Goal: Task Accomplishment & Management: Manage account settings

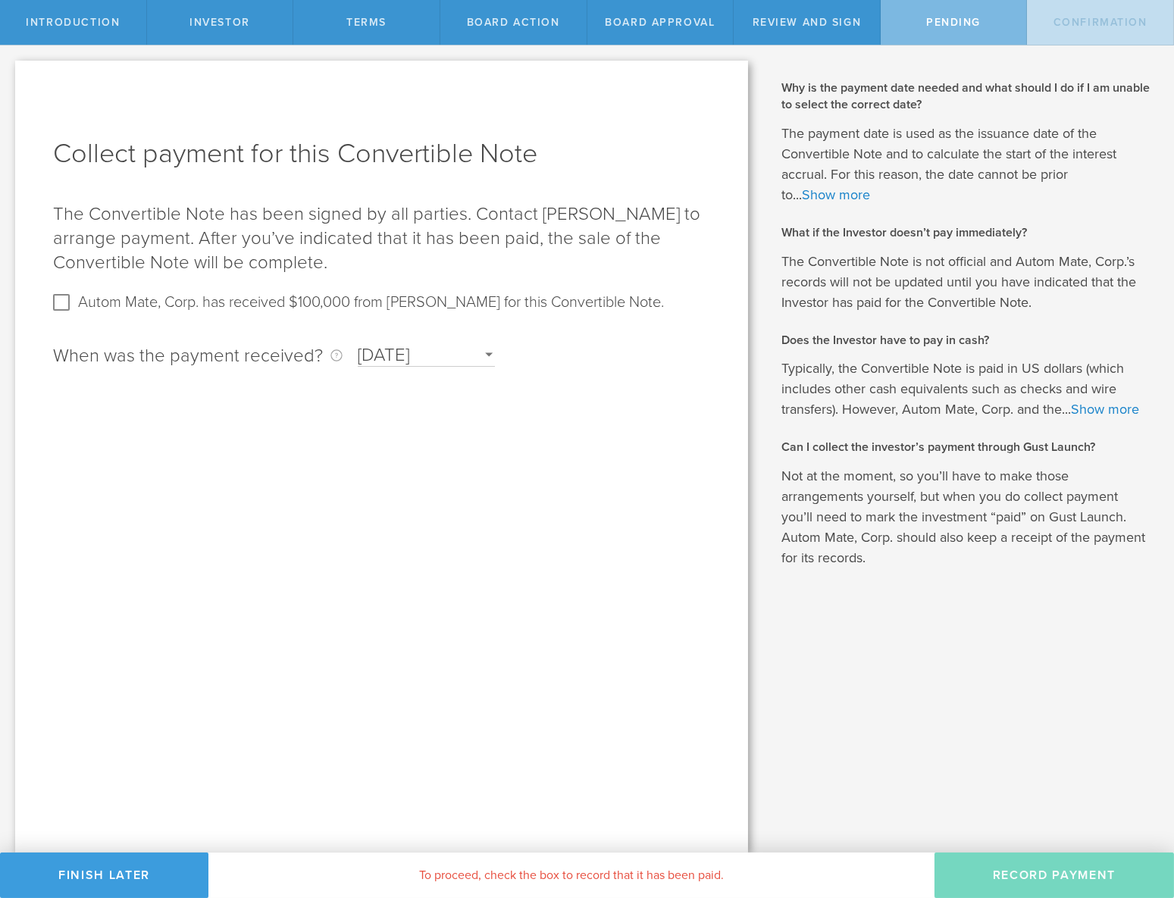
click at [146, 304] on label "Autom Mate, Corp. has received $100,000 from Michael Randall for this Convertib…" at bounding box center [371, 301] width 586 height 22
click at [74, 304] on input "Autom Mate, Corp. has received $100,000 from [PERSON_NAME] for this Convertible…" at bounding box center [61, 302] width 24 height 24
checkbox input "true"
click at [239, 311] on label "Autom Mate, Corp. has received $100,000 from [PERSON_NAME] for this Convertible…" at bounding box center [371, 301] width 586 height 22
click at [74, 311] on input "Autom Mate, Corp. has received $100,000 from [PERSON_NAME] for this Convertible…" at bounding box center [61, 302] width 24 height 24
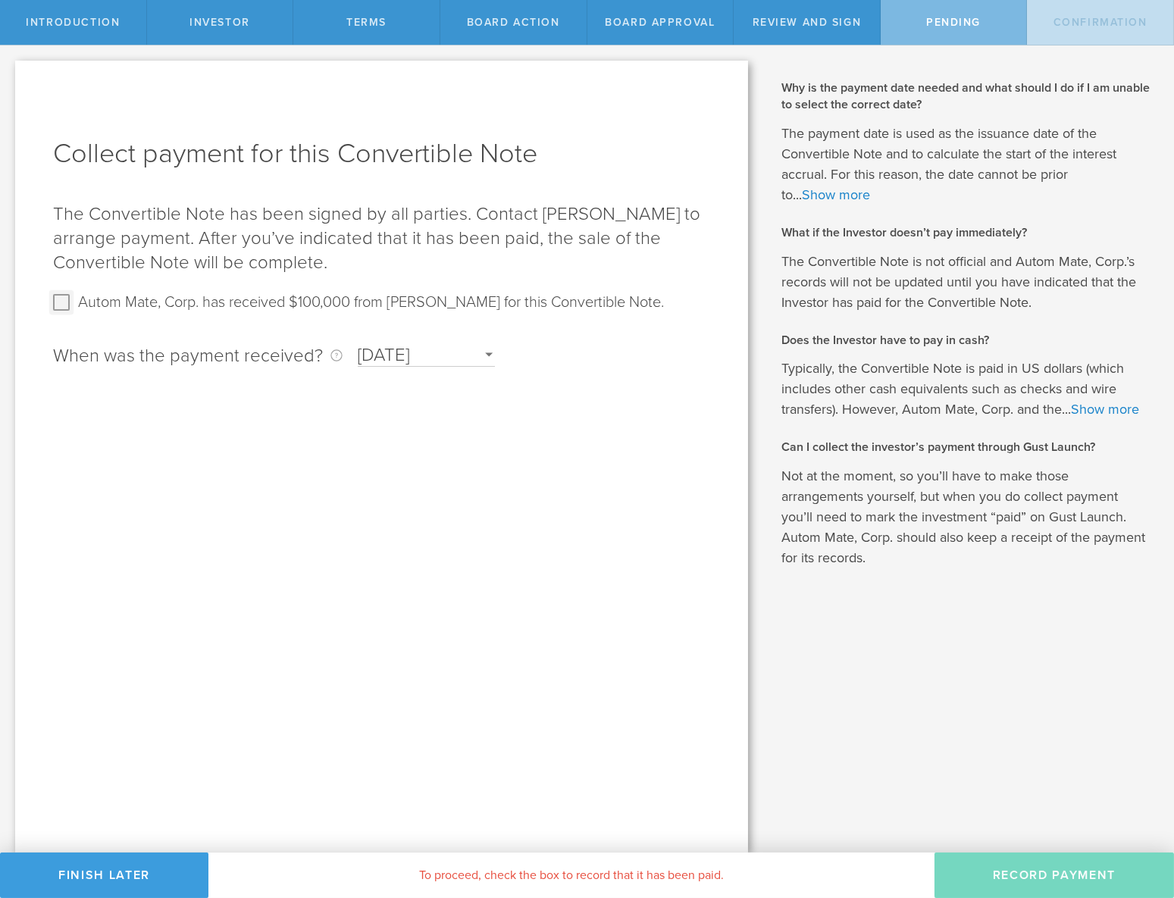
checkbox input "true"
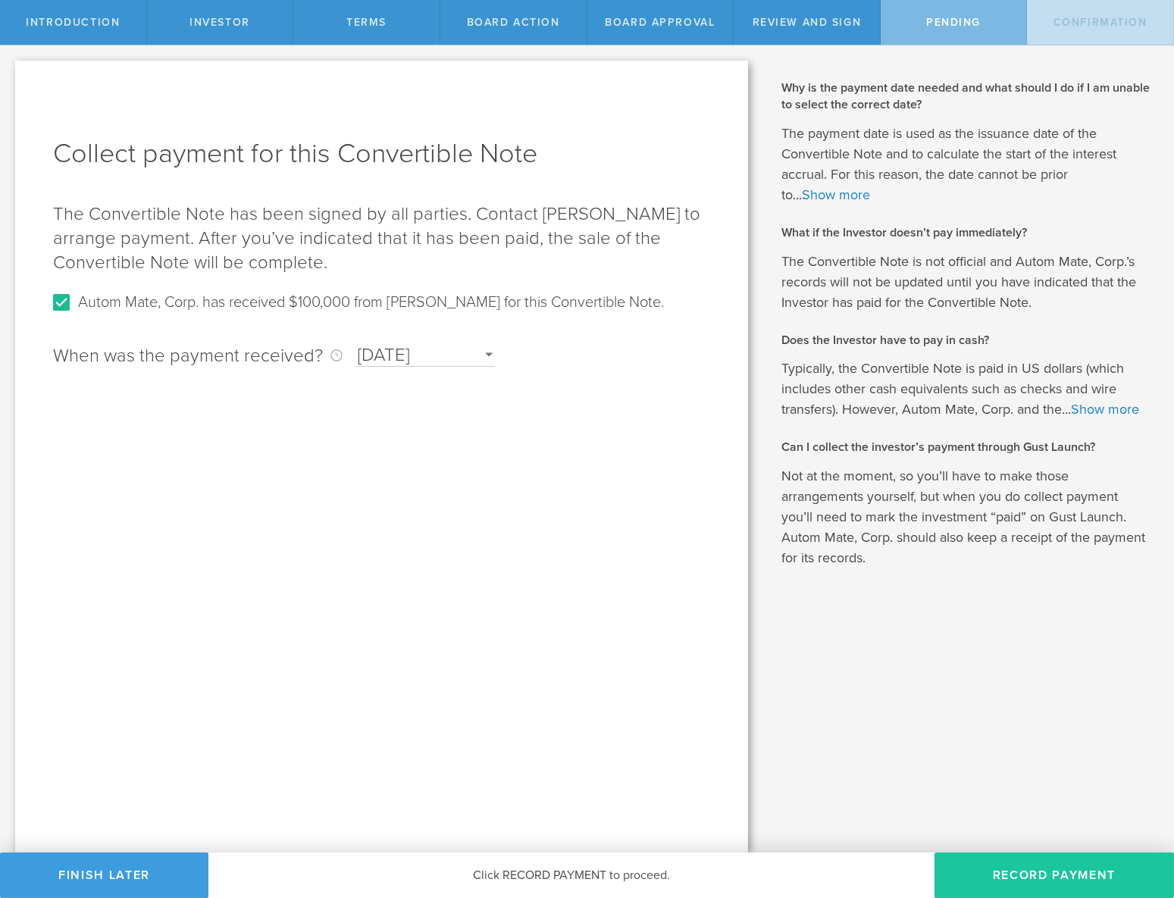
click at [1065, 875] on button "Record Payment" at bounding box center [1055, 875] width 240 height 45
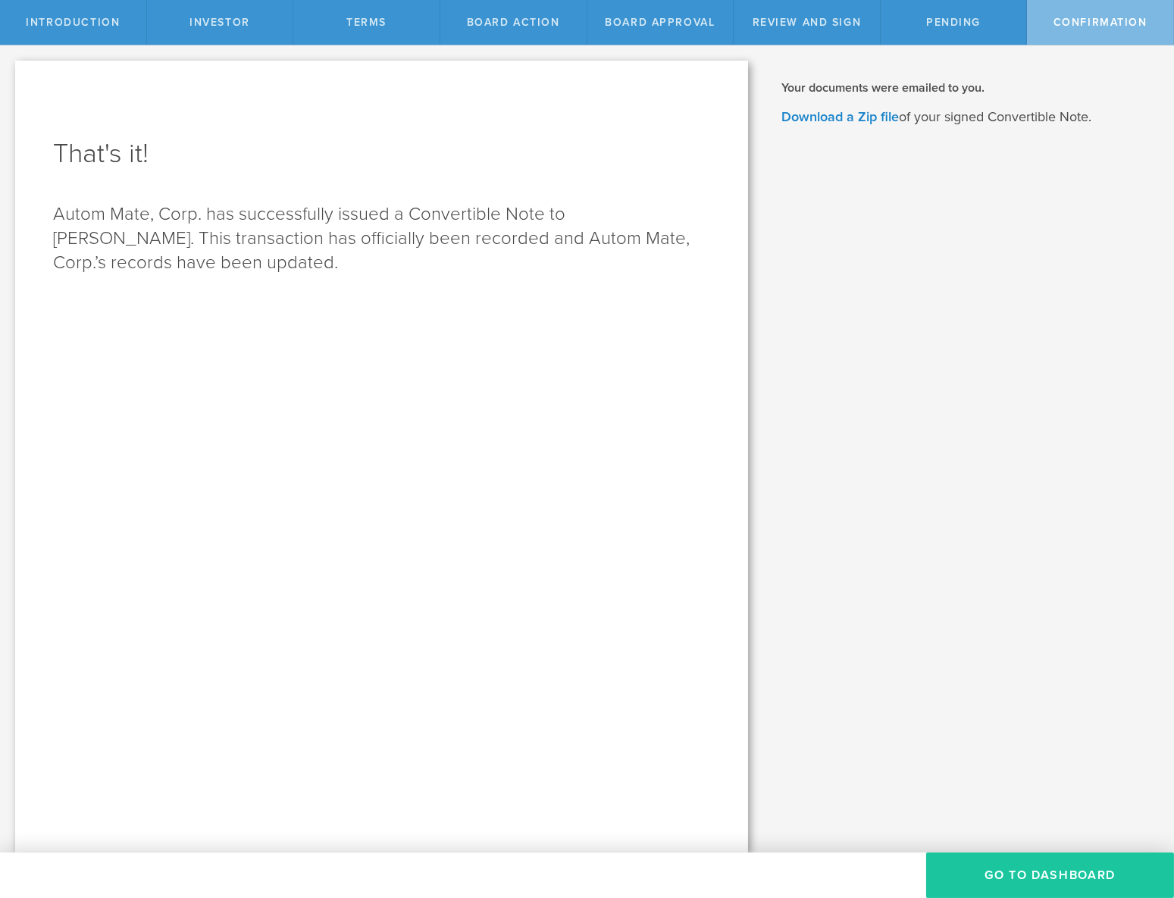
click at [1031, 880] on button "Go To Dashboard" at bounding box center [1051, 875] width 248 height 45
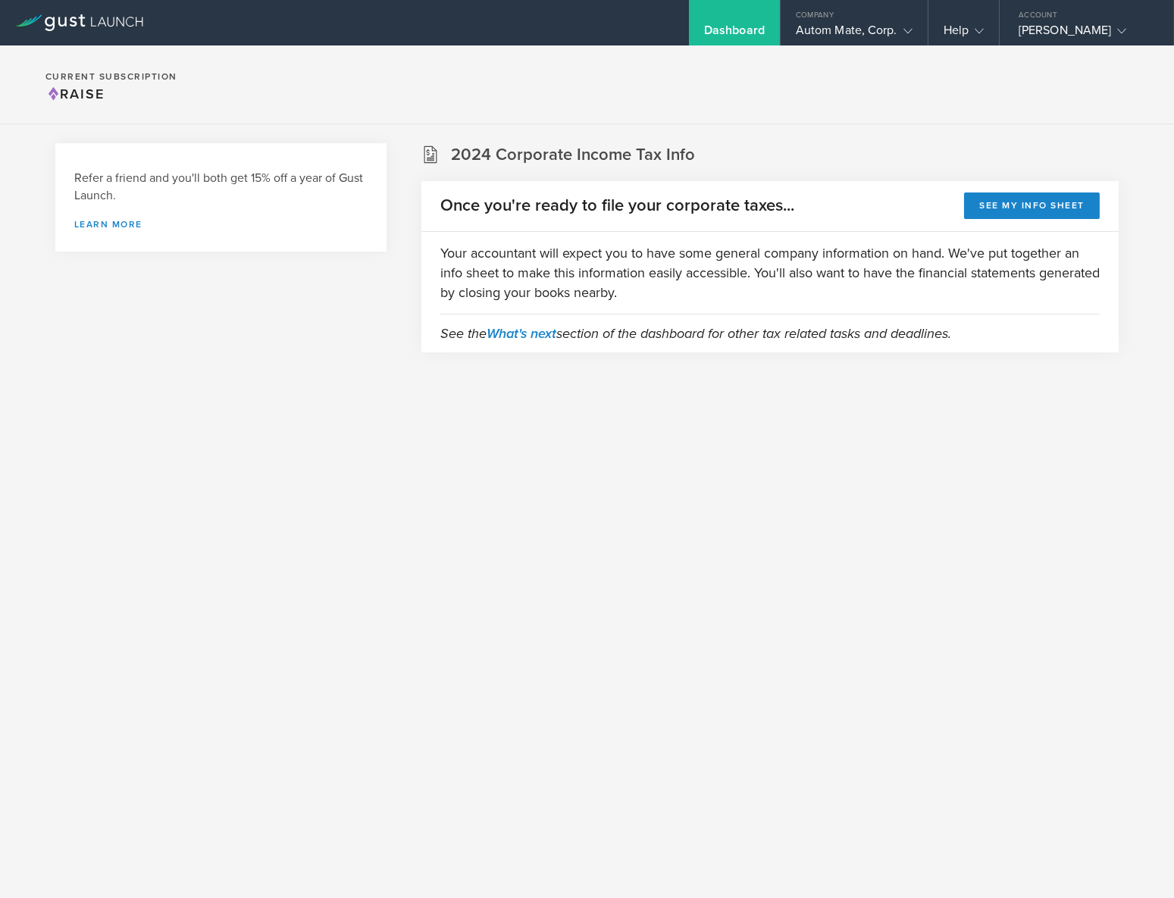
click at [575, 87] on section "Current Subscription Raise" at bounding box center [587, 84] width 1174 height 79
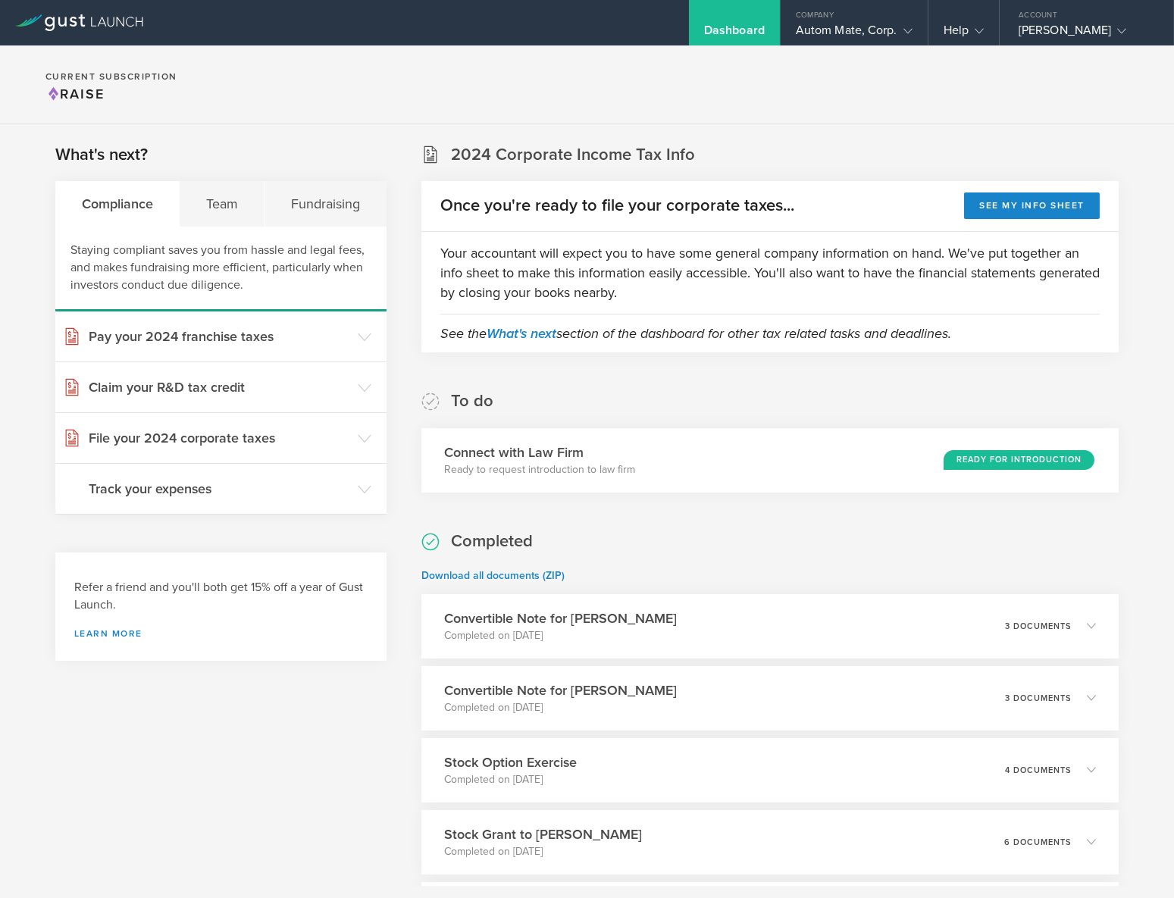
click at [801, 27] on div "Autom Mate, Corp." at bounding box center [854, 34] width 117 height 23
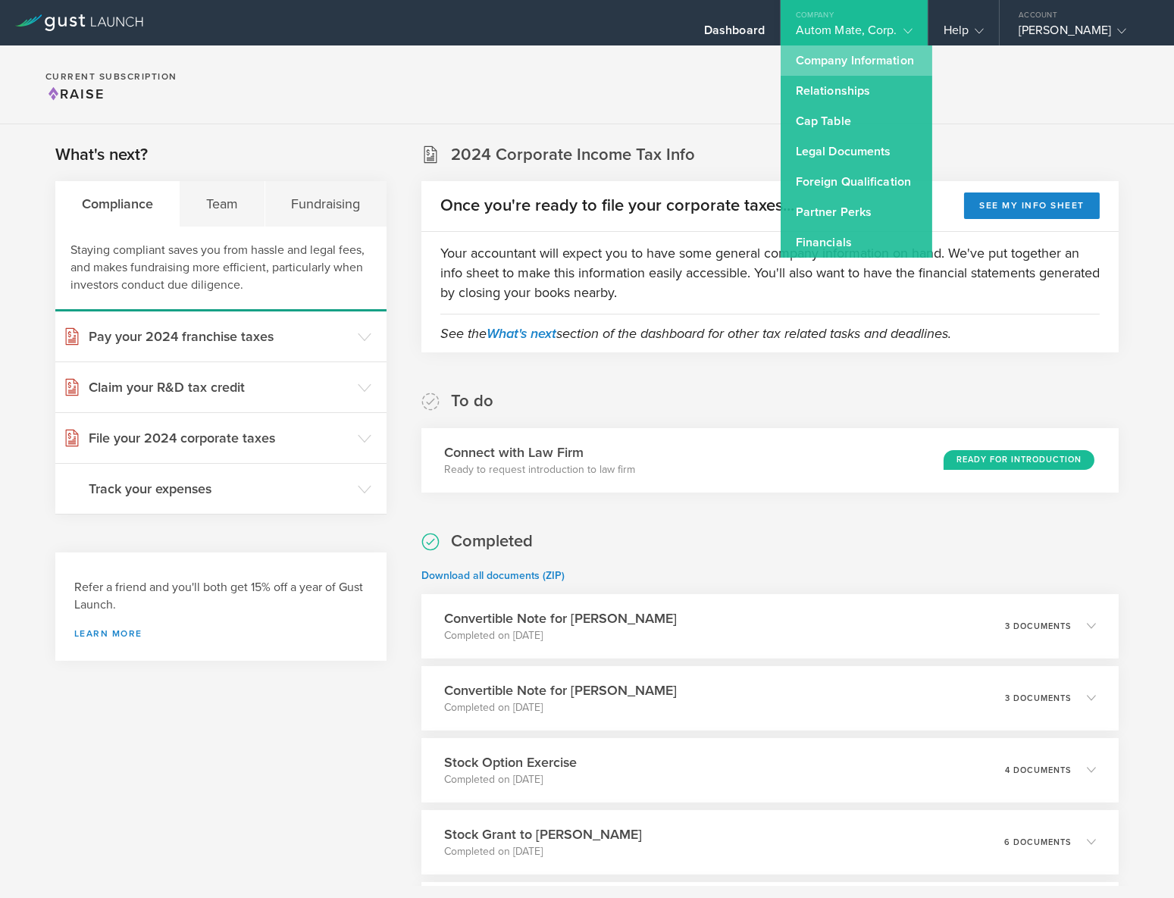
click at [818, 65] on link "Company Information" at bounding box center [857, 60] width 152 height 30
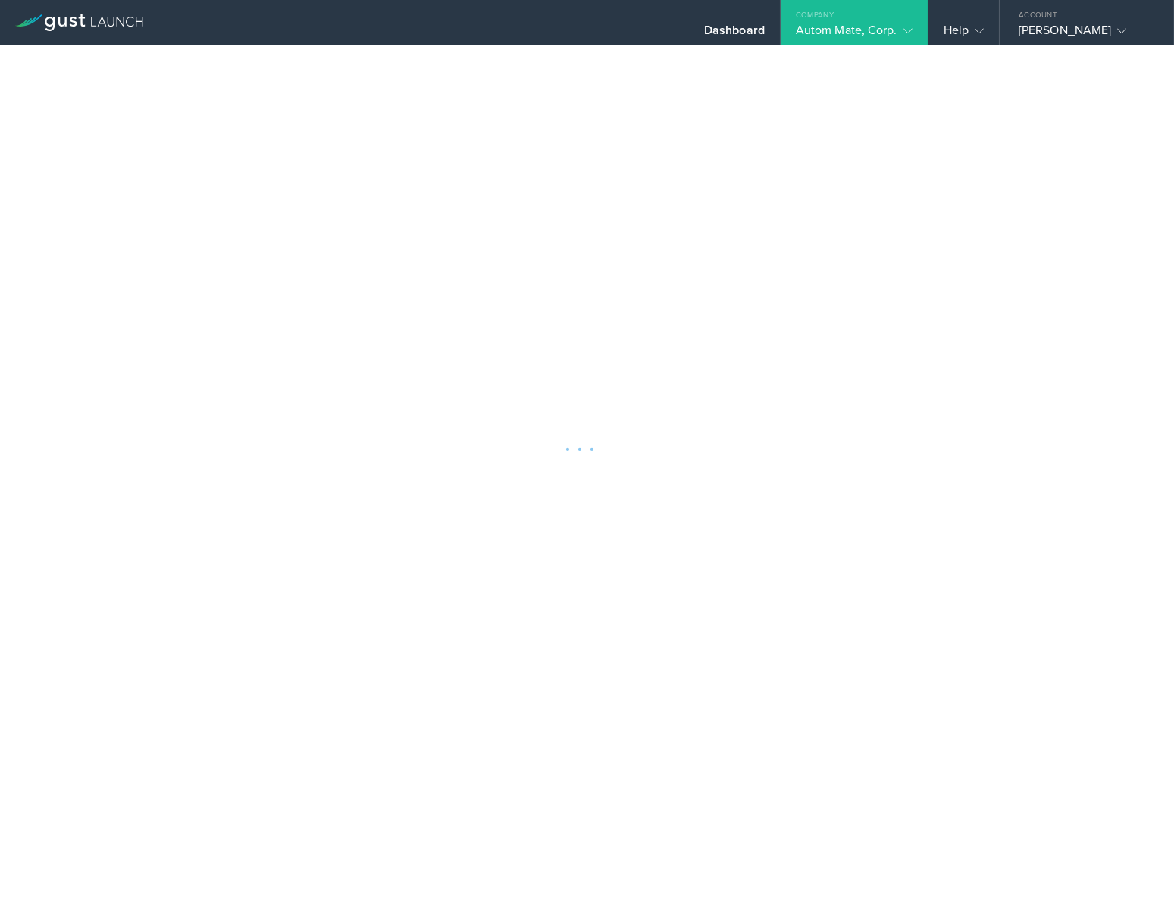
click at [509, 58] on div at bounding box center [587, 449] width 1174 height 898
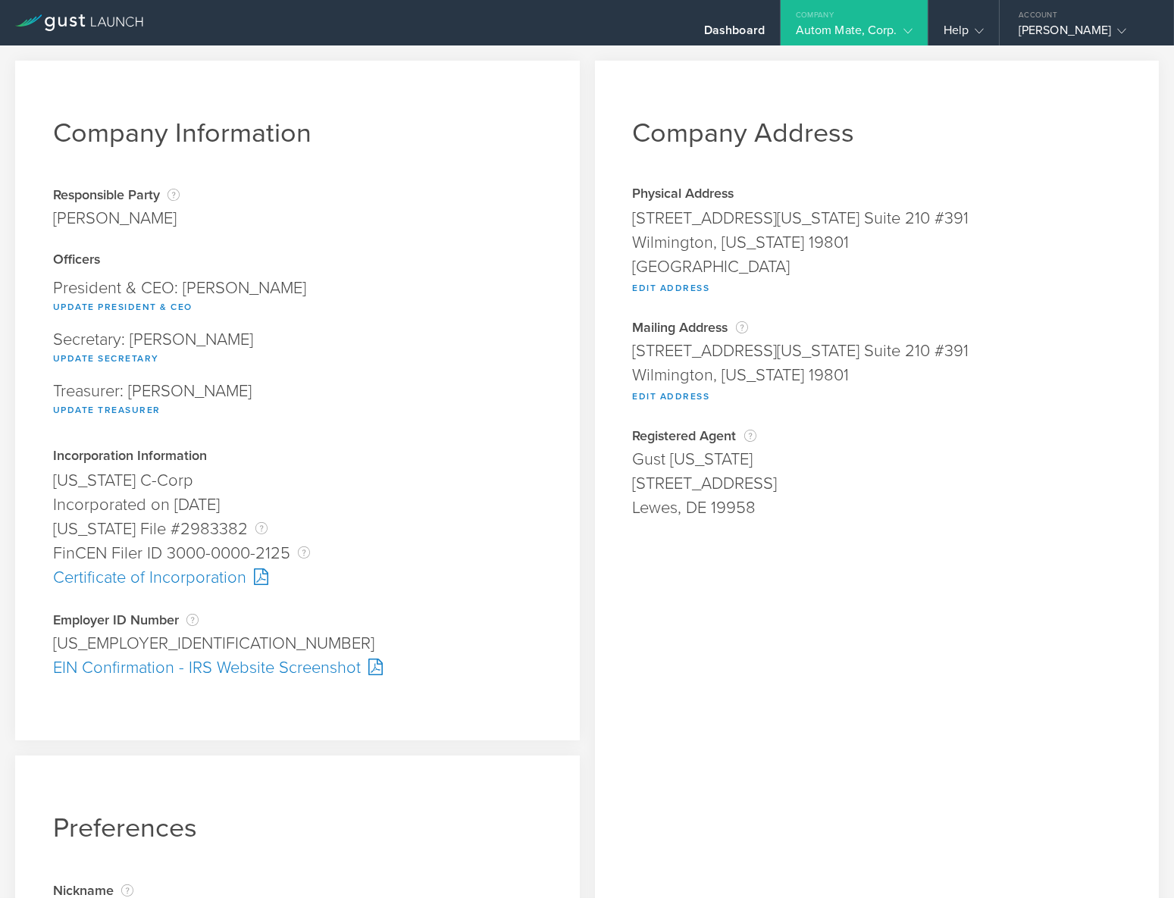
drag, startPoint x: 1033, startPoint y: 227, endPoint x: 1174, endPoint y: 163, distance: 154.7
click at [1033, 227] on div "300 Delaware Ave. Suite 210 #391" at bounding box center [877, 218] width 489 height 24
drag, startPoint x: 1049, startPoint y: 353, endPoint x: 1037, endPoint y: 350, distance: 12.5
click at [1049, 353] on div "300 Delaware Ave. Suite 210 #391" at bounding box center [877, 351] width 489 height 24
click at [864, 30] on div "Autom Mate, Corp." at bounding box center [854, 34] width 117 height 23
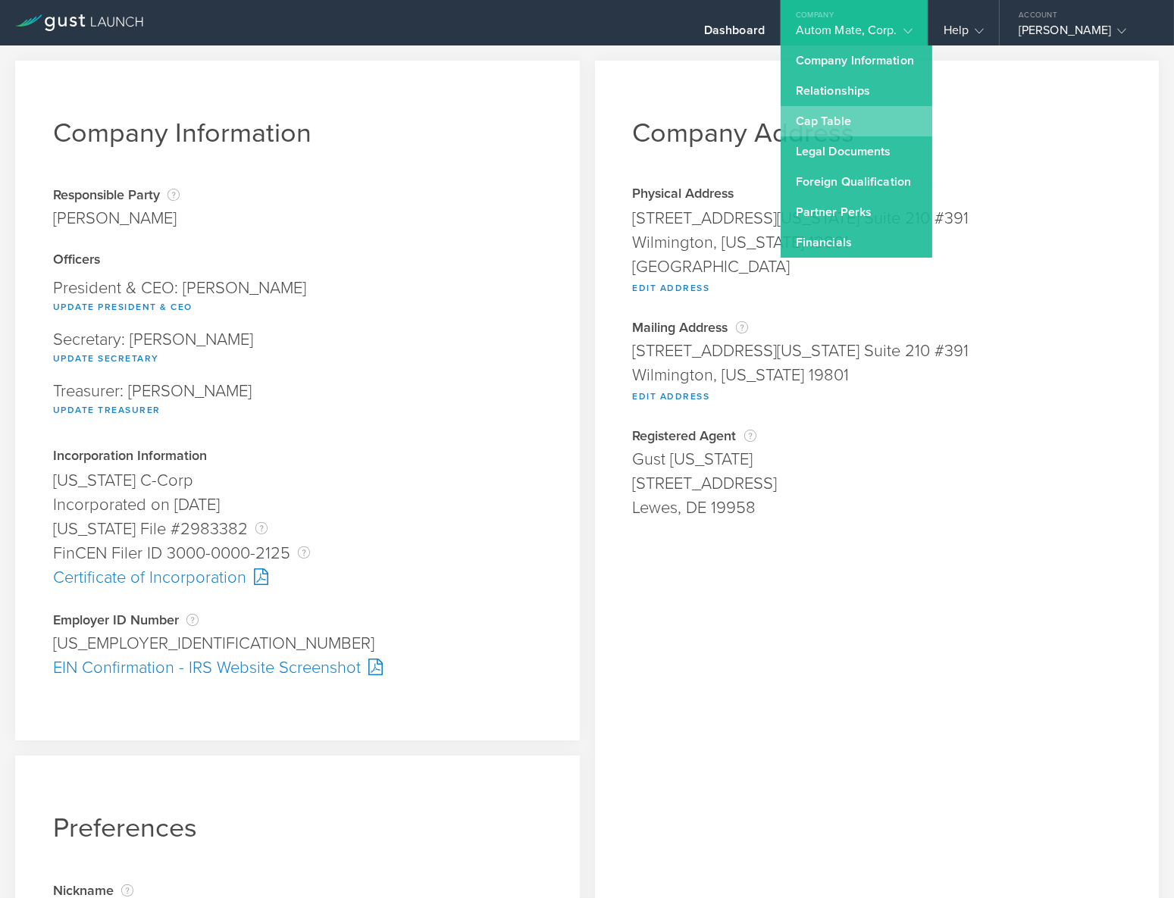
click at [849, 117] on link "Cap Table" at bounding box center [857, 121] width 152 height 30
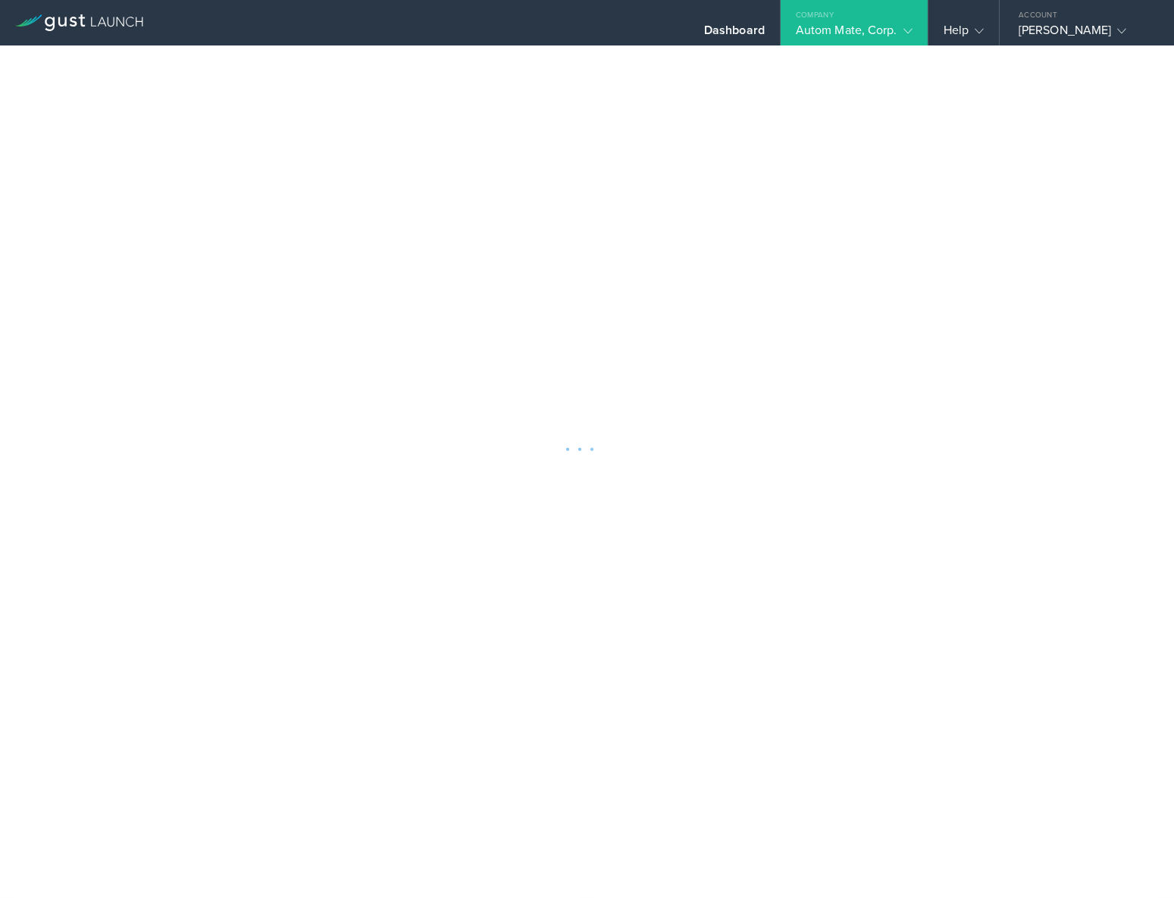
click at [500, 56] on div at bounding box center [587, 449] width 1174 height 898
